Goal: Task Accomplishment & Management: Manage account settings

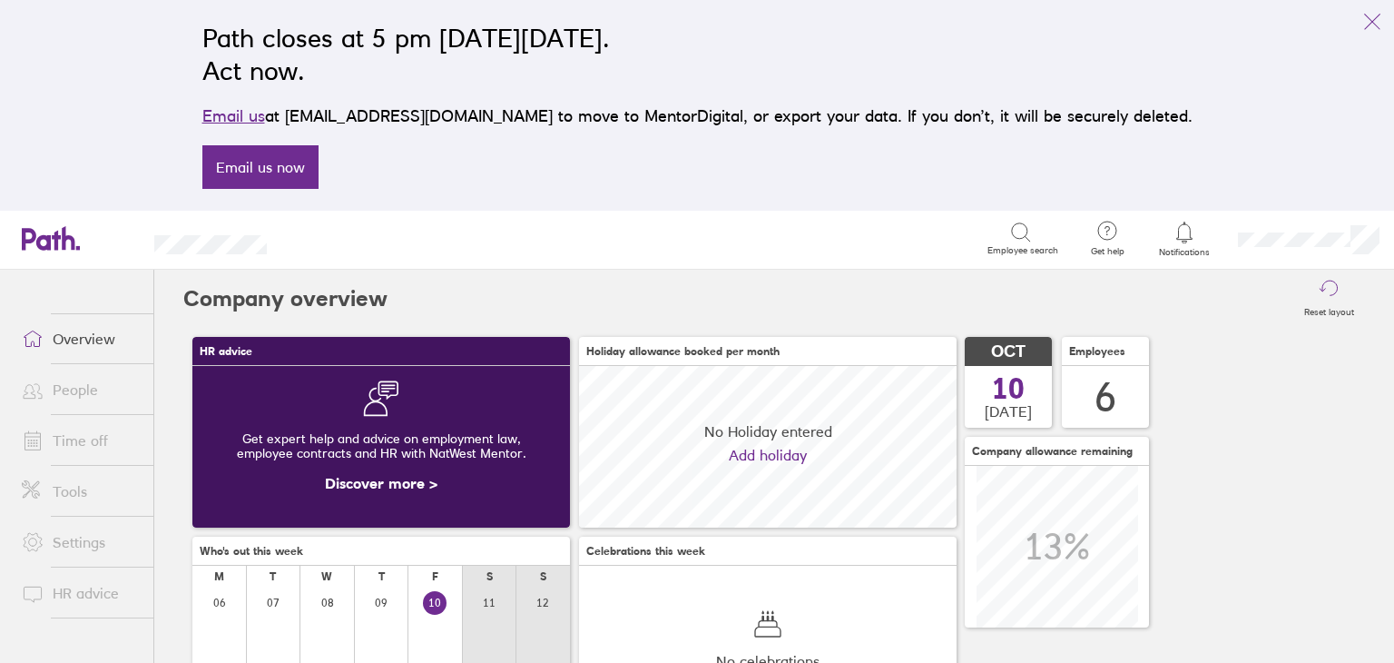
scroll to position [161, 378]
click at [73, 387] on link "People" at bounding box center [80, 389] width 146 height 36
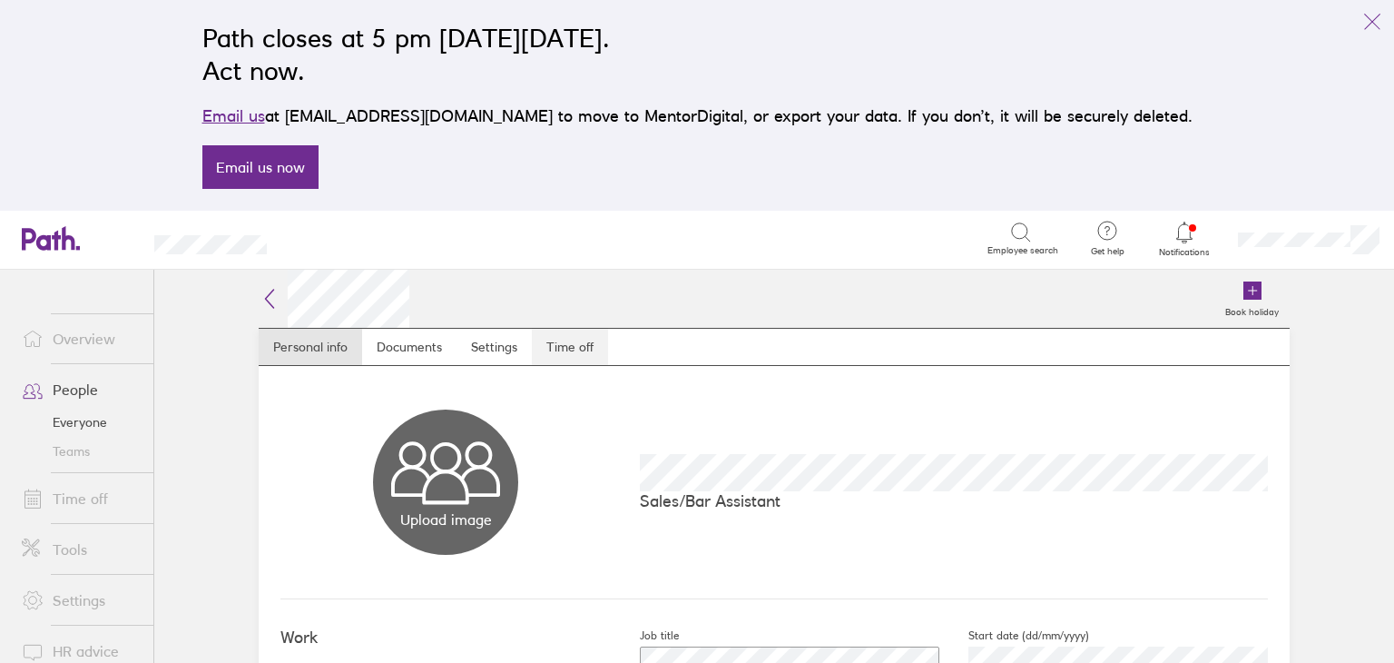
click at [562, 349] on link "Time off" at bounding box center [570, 347] width 76 height 36
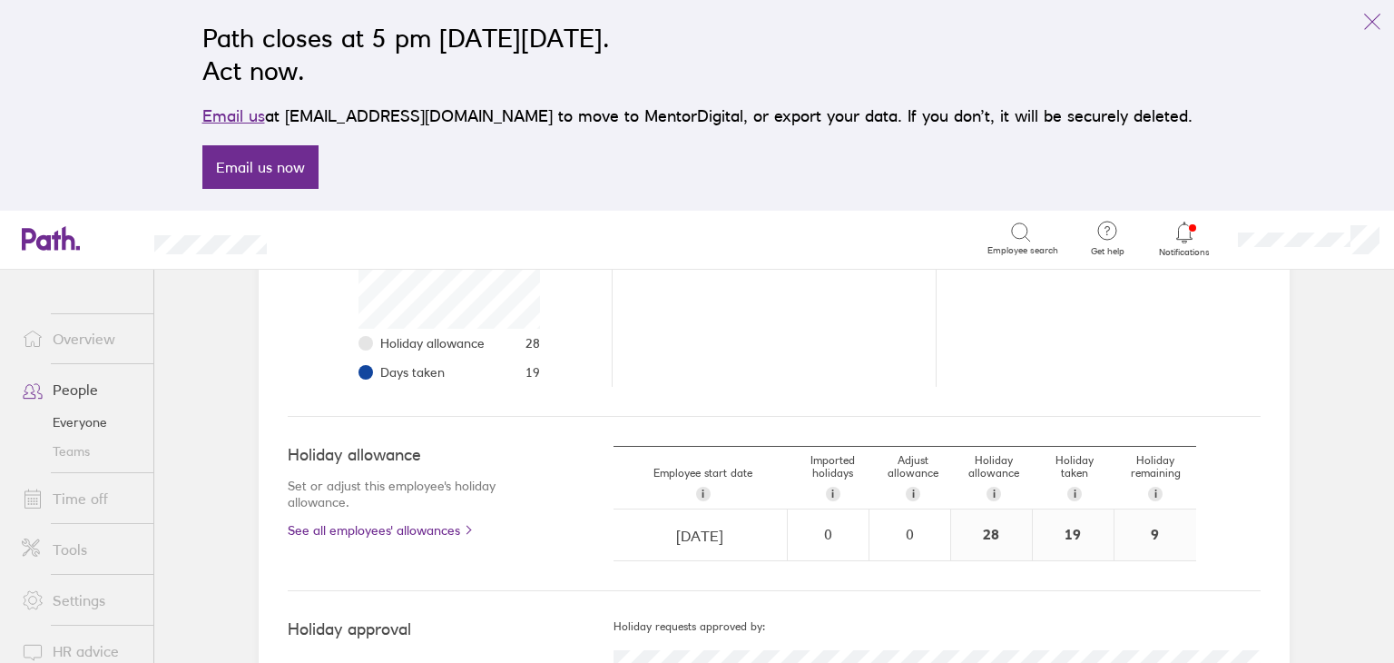
scroll to position [400, 0]
